Goal: Check status: Check status

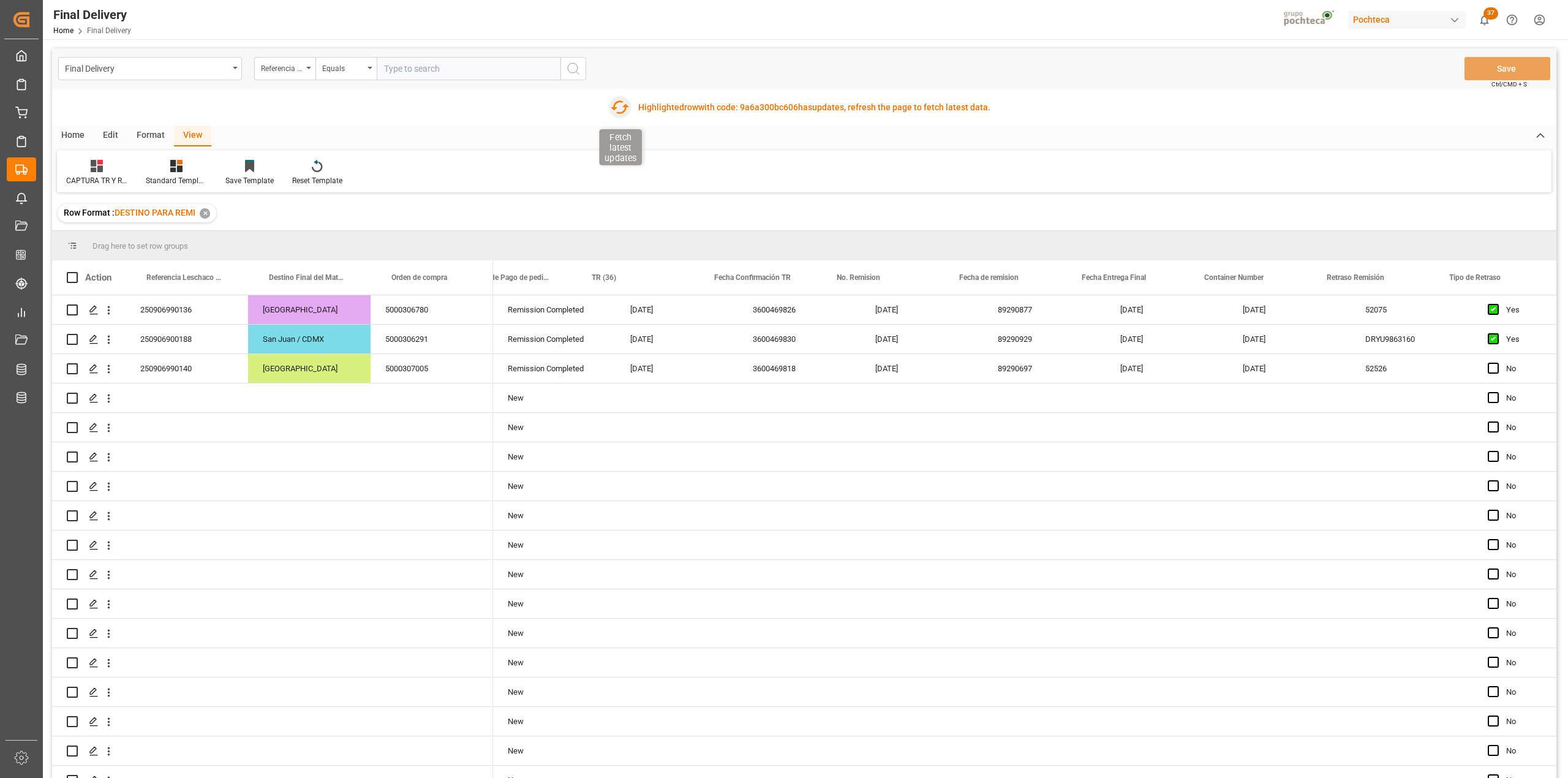
scroll to position [0, 160]
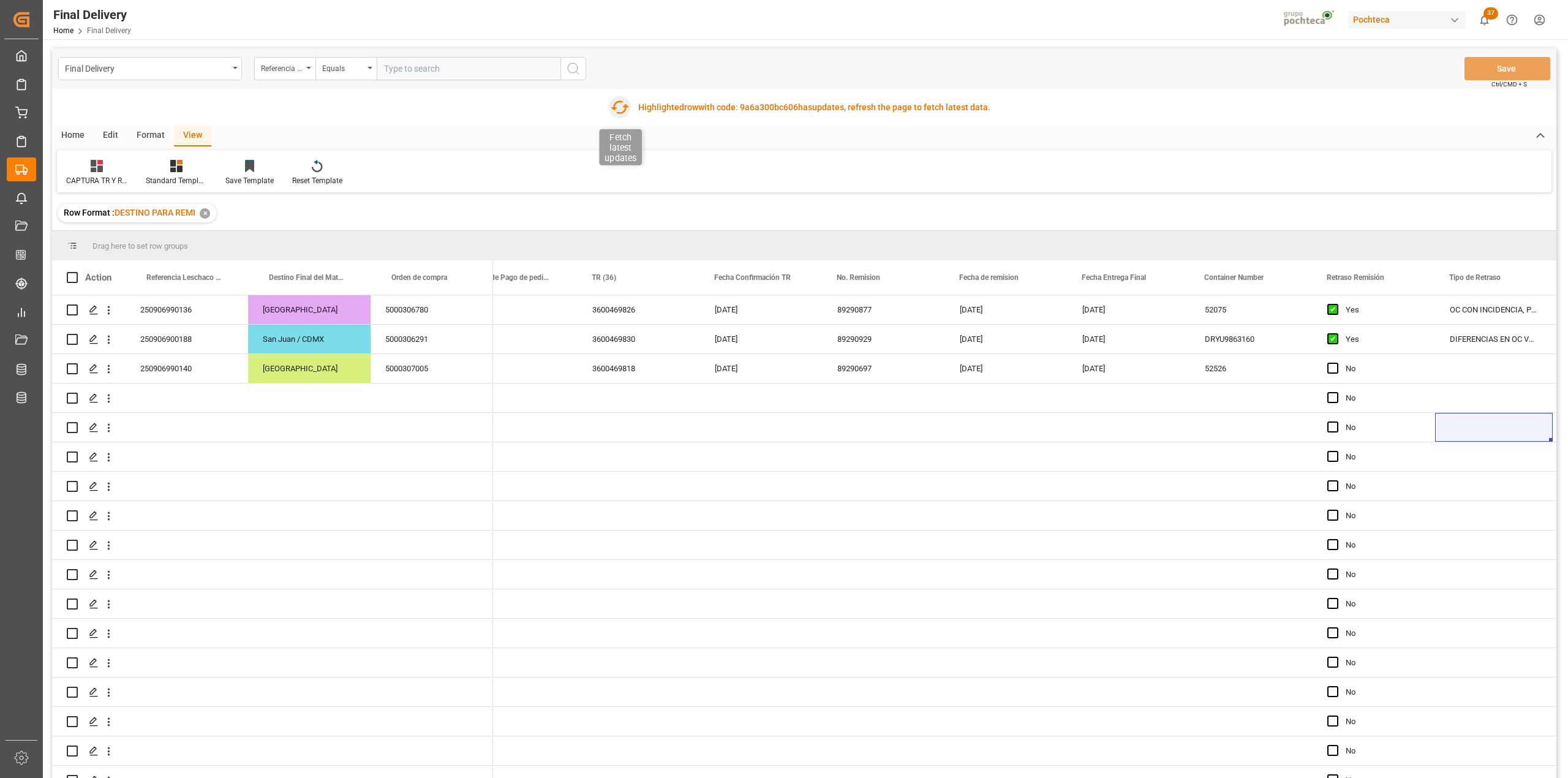
click at [618, 110] on icon "button" at bounding box center [619, 107] width 20 height 20
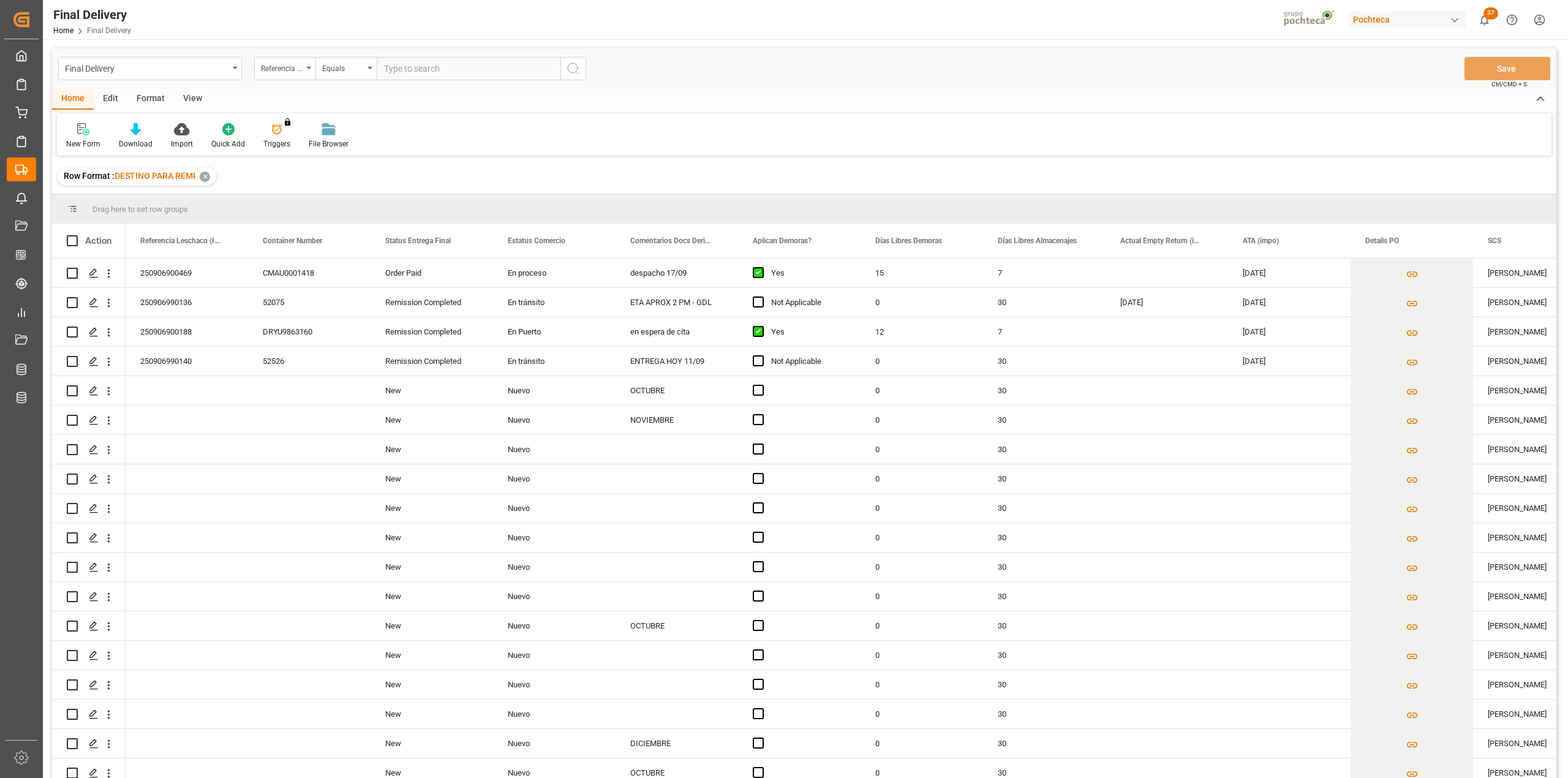
click at [188, 103] on div "View" at bounding box center [193, 99] width 38 height 21
click at [78, 126] on icon at bounding box center [78, 130] width 13 height 13
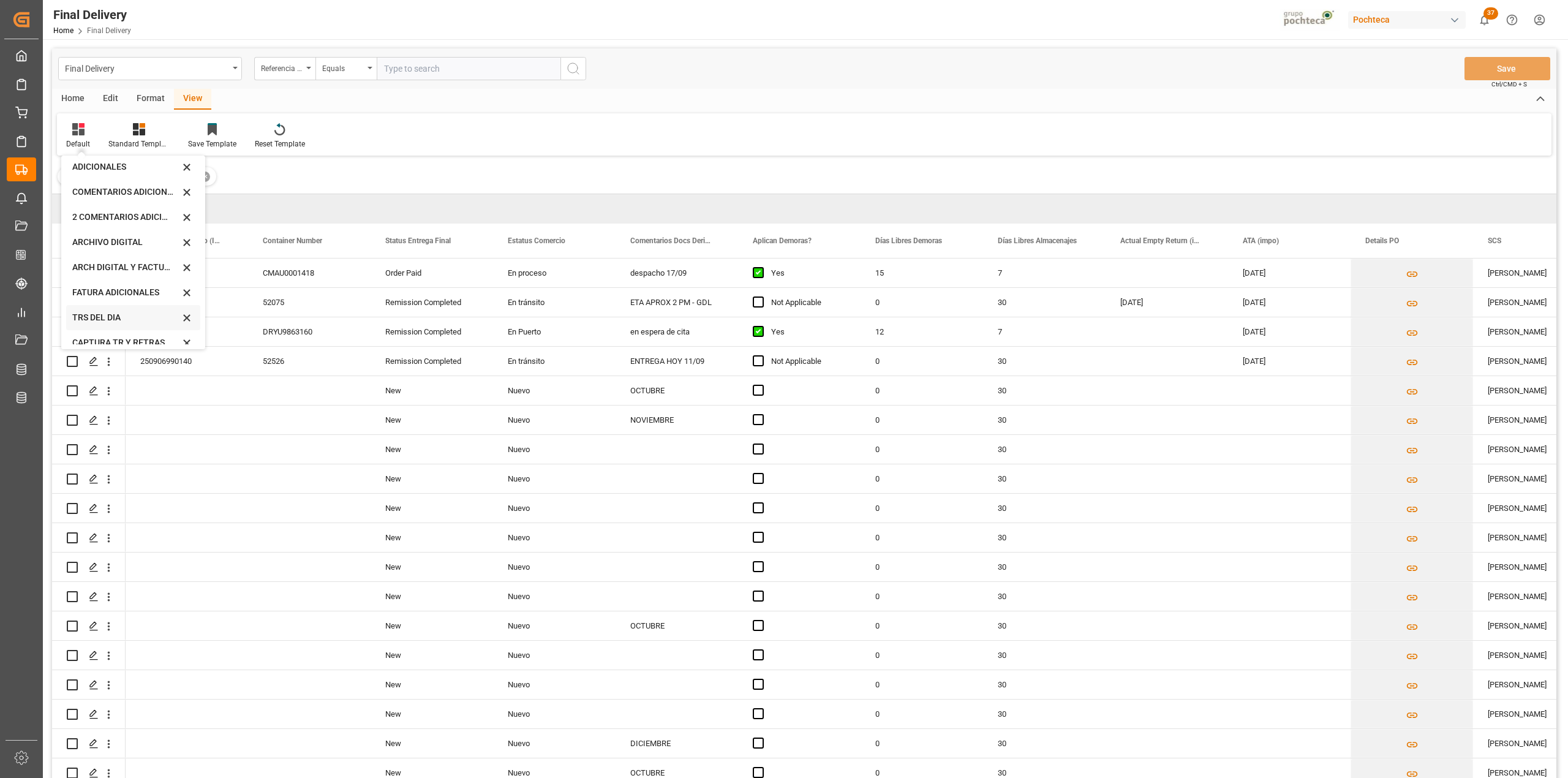
scroll to position [117, 0]
click at [121, 329] on div "CAPTURA TR Y RETRASO CON ENTREGA Y SUCURSAL" at bounding box center [125, 332] width 107 height 13
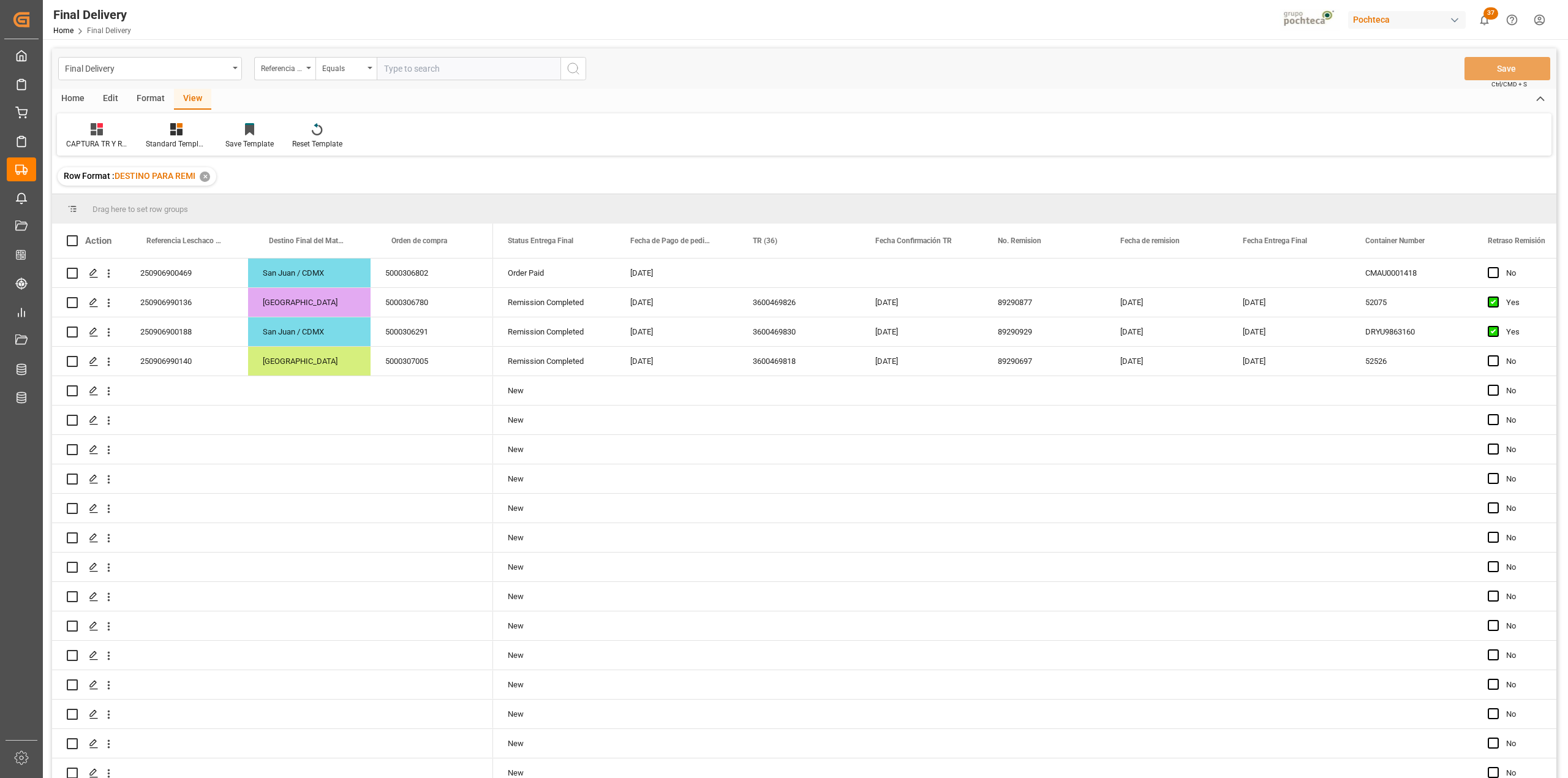
click at [478, 150] on div "CAPTURA TR Y RETRASO CON ENTREGA Y SUCURSAL Standard Templates Save Template Re…" at bounding box center [804, 134] width 1495 height 42
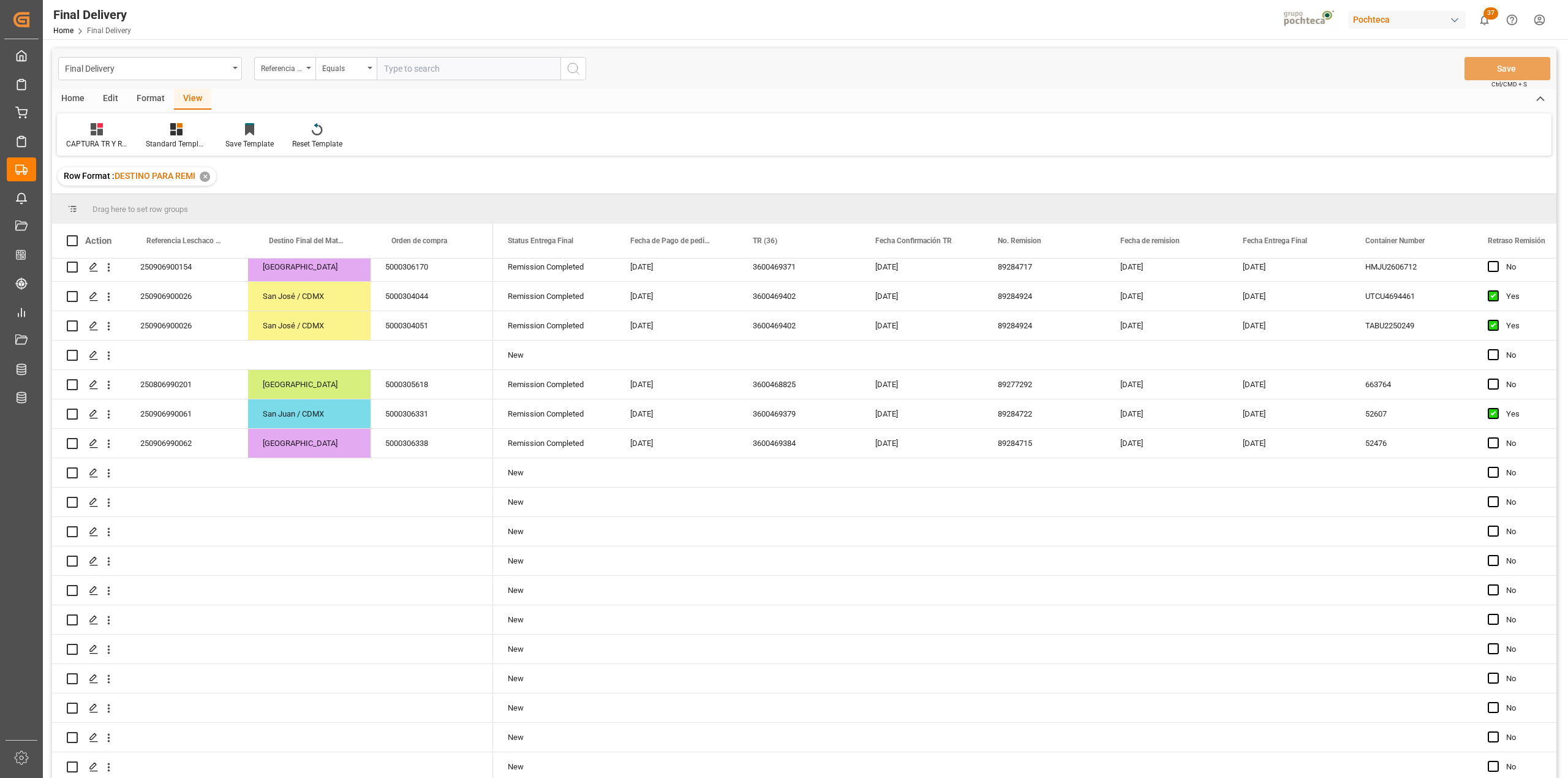
scroll to position [1332, 0]
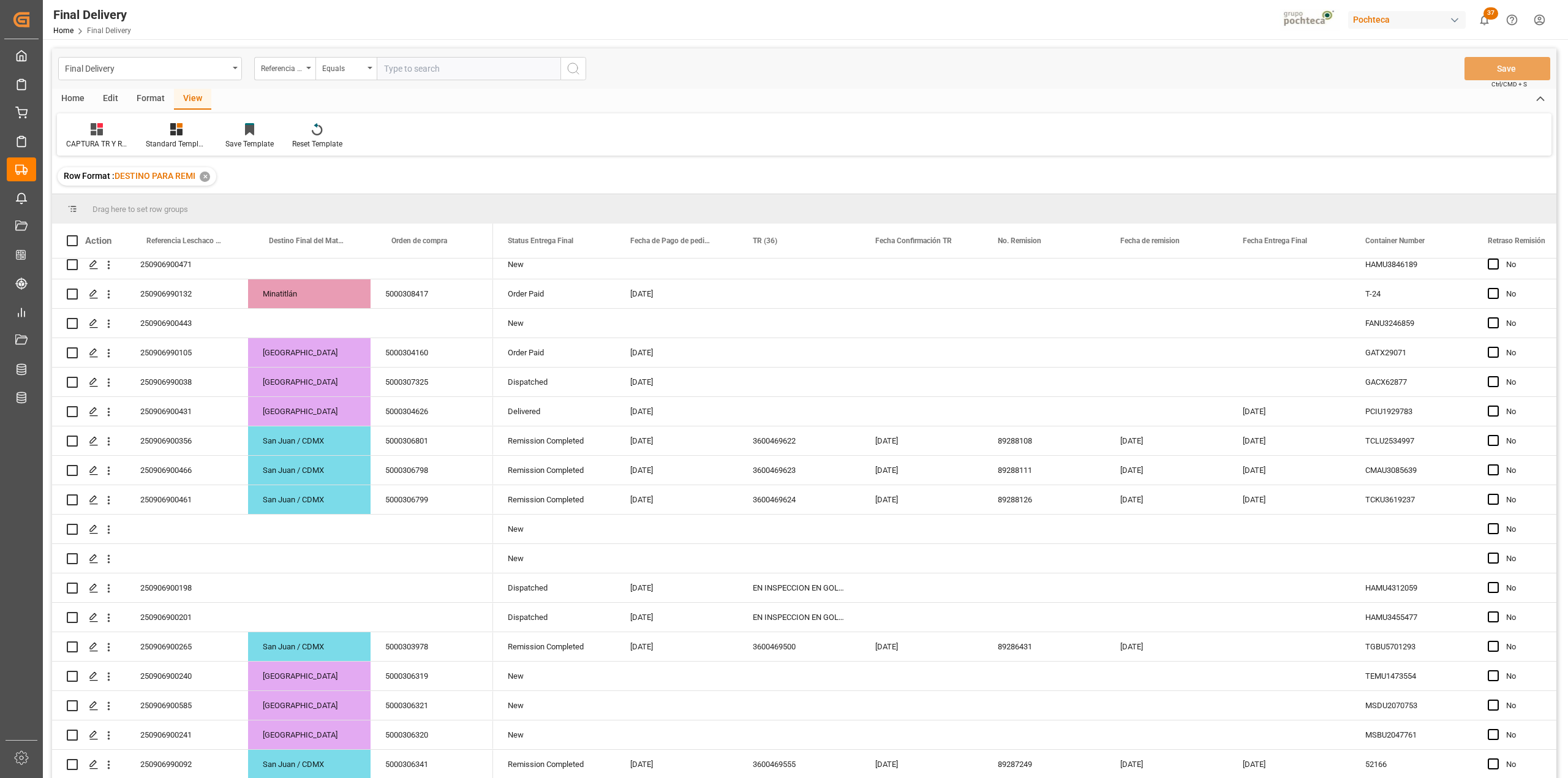
click at [457, 72] on input "text" at bounding box center [468, 69] width 184 height 23
paste input "250815000150"
type input "250815000150"
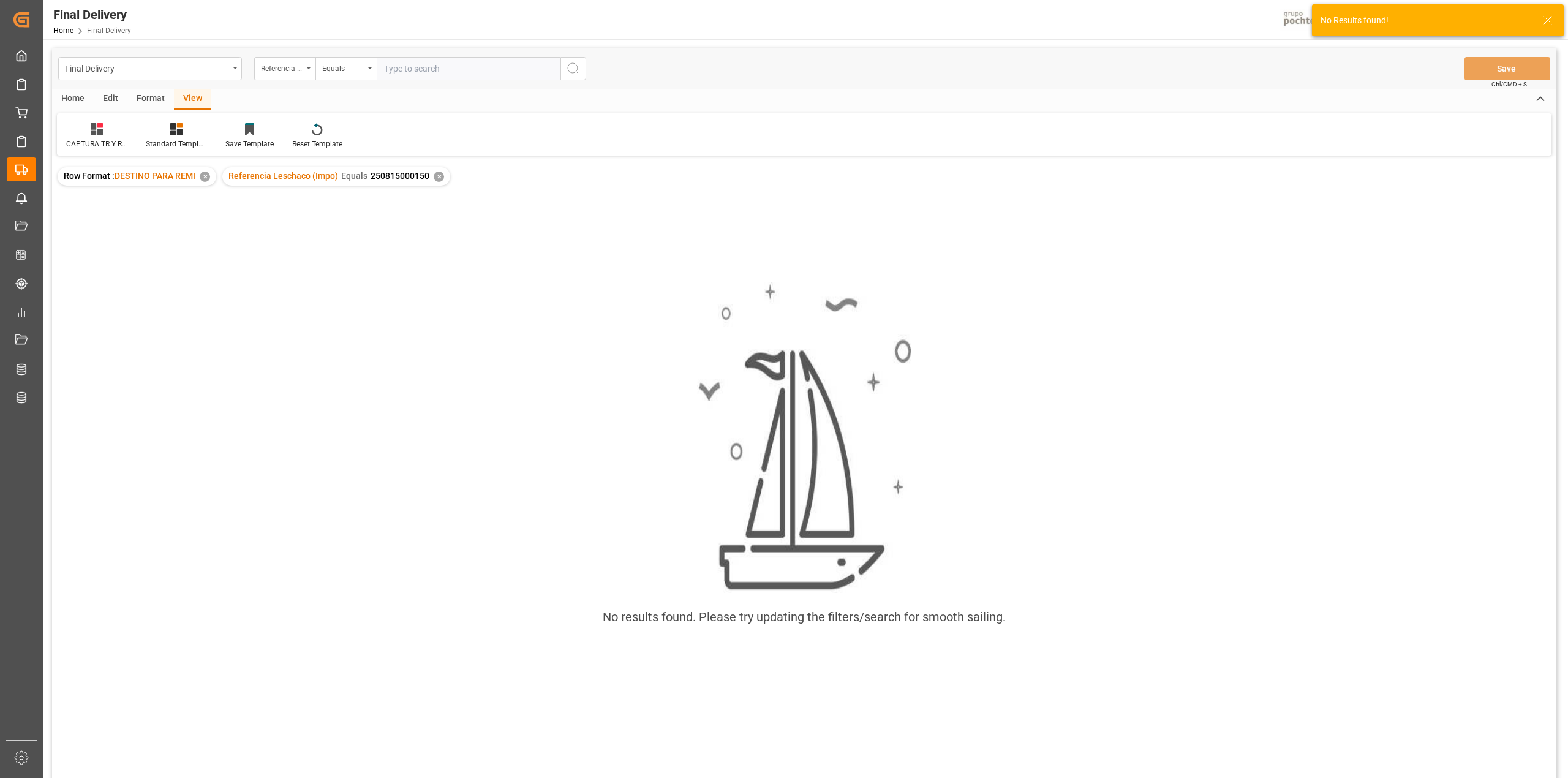
click at [437, 177] on div "✕" at bounding box center [439, 176] width 10 height 10
